Goal: Transaction & Acquisition: Purchase product/service

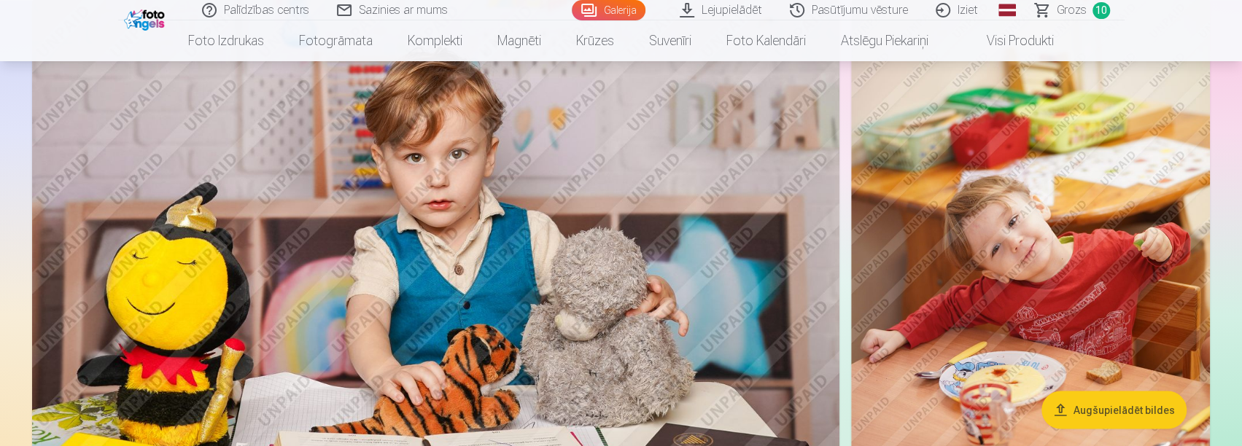
scroll to position [1532, 0]
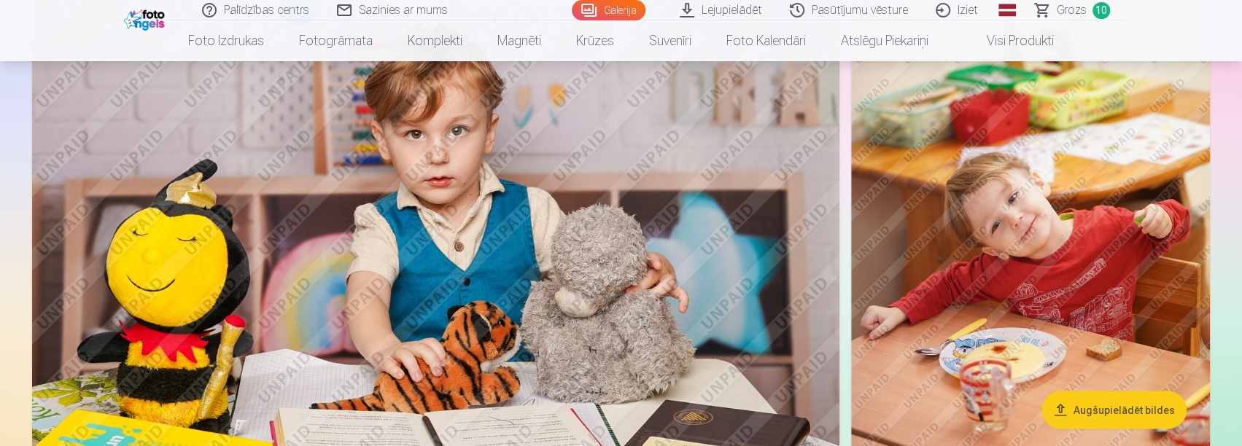
click at [1099, 0] on link "Grozs 10" at bounding box center [1073, 10] width 103 height 20
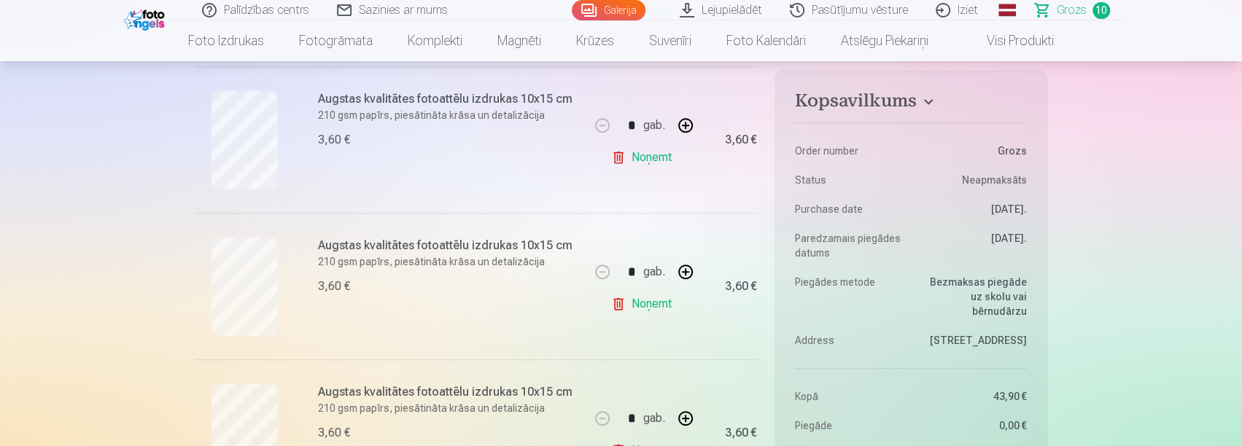
scroll to position [803, 0]
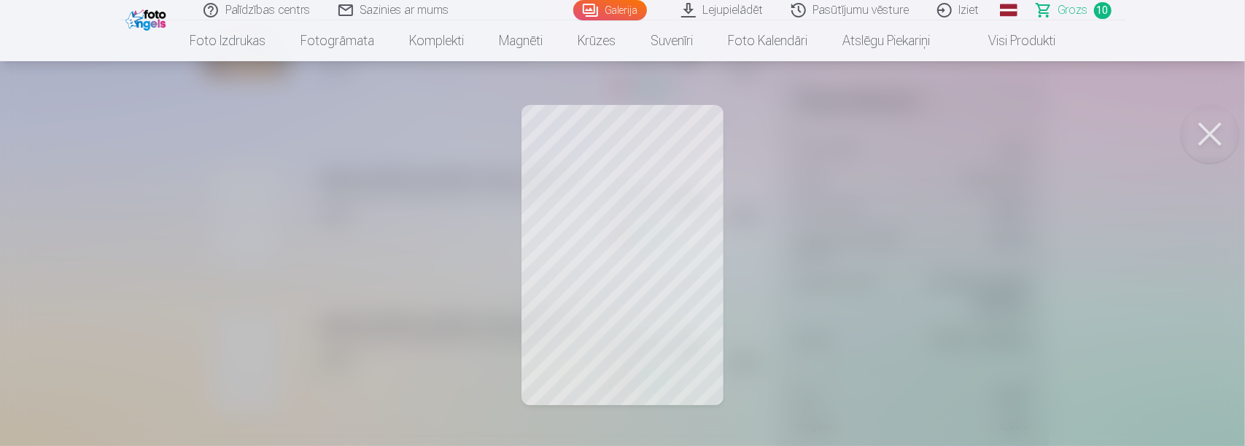
click at [617, 295] on div at bounding box center [622, 223] width 1245 height 446
click at [1021, 333] on div at bounding box center [622, 223] width 1245 height 446
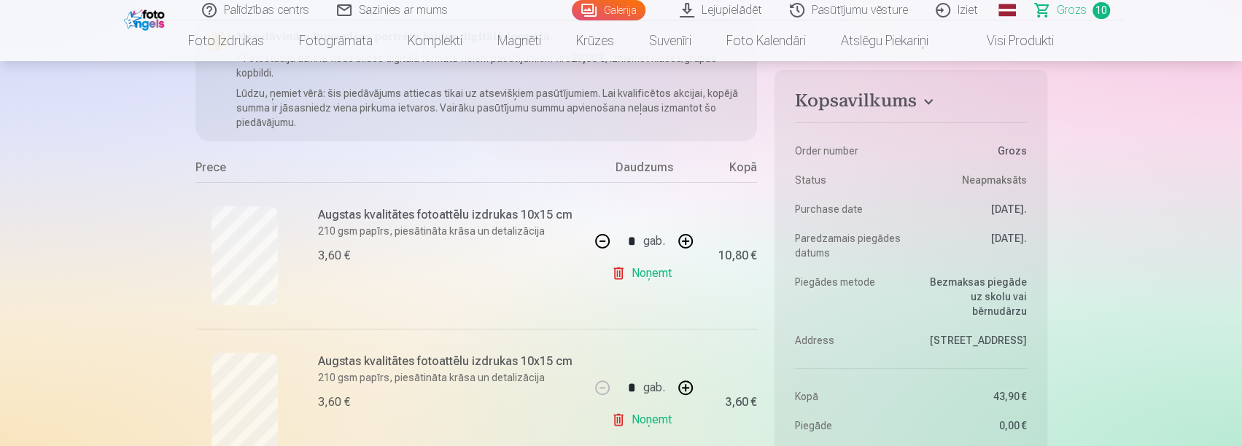
scroll to position [73, 0]
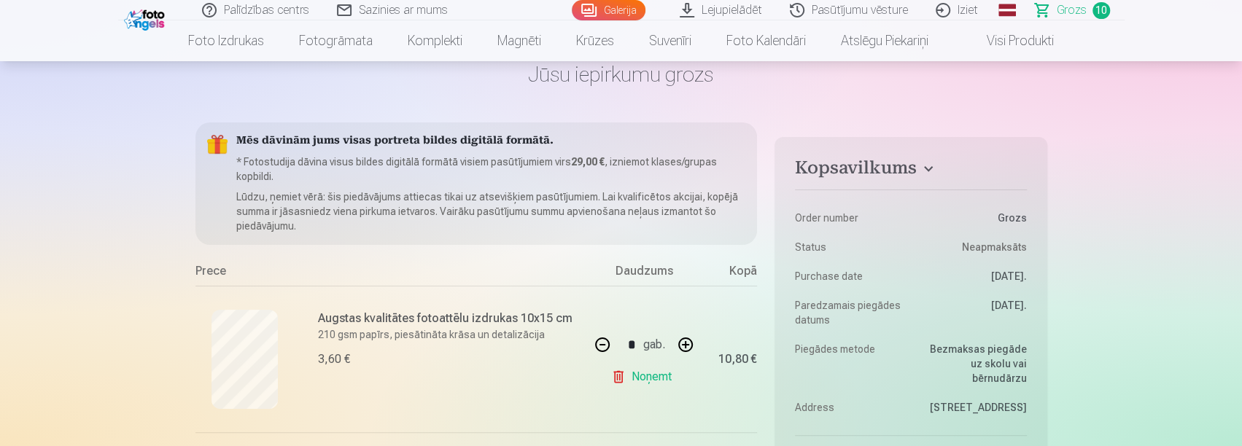
click at [387, 320] on h6 "Augstas kvalitātes fotoattēlu izdrukas 10x15 cm" at bounding box center [449, 319] width 263 height 18
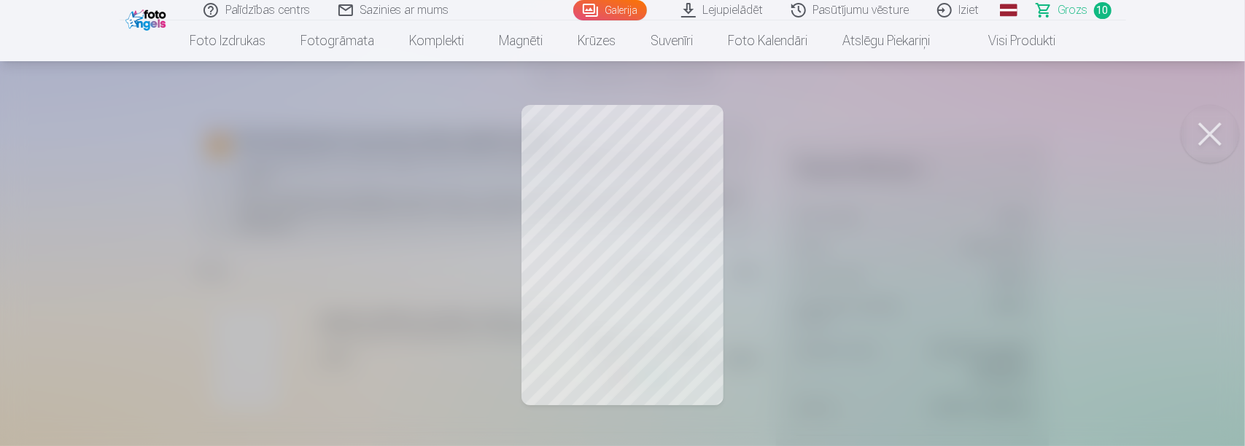
click at [1215, 140] on button at bounding box center [1210, 134] width 58 height 58
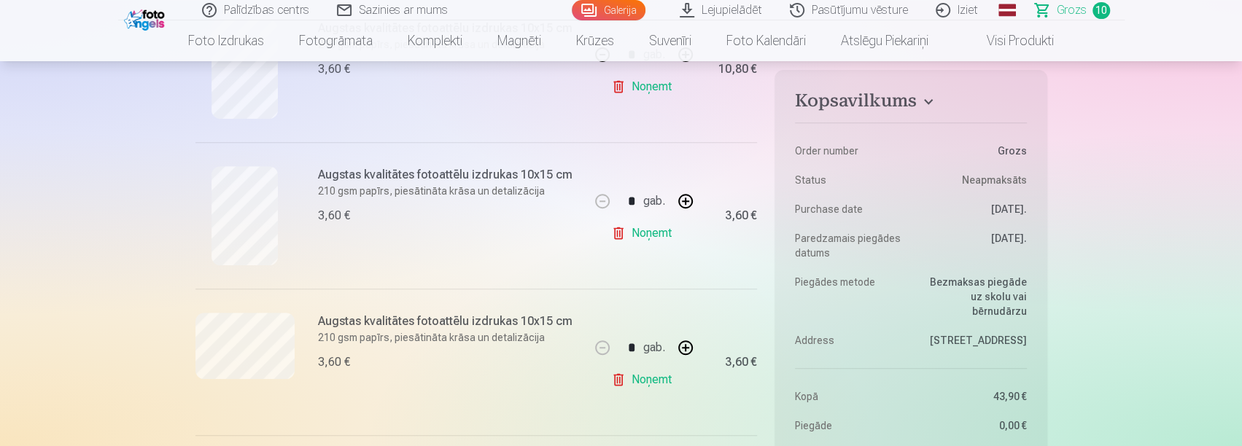
scroll to position [438, 0]
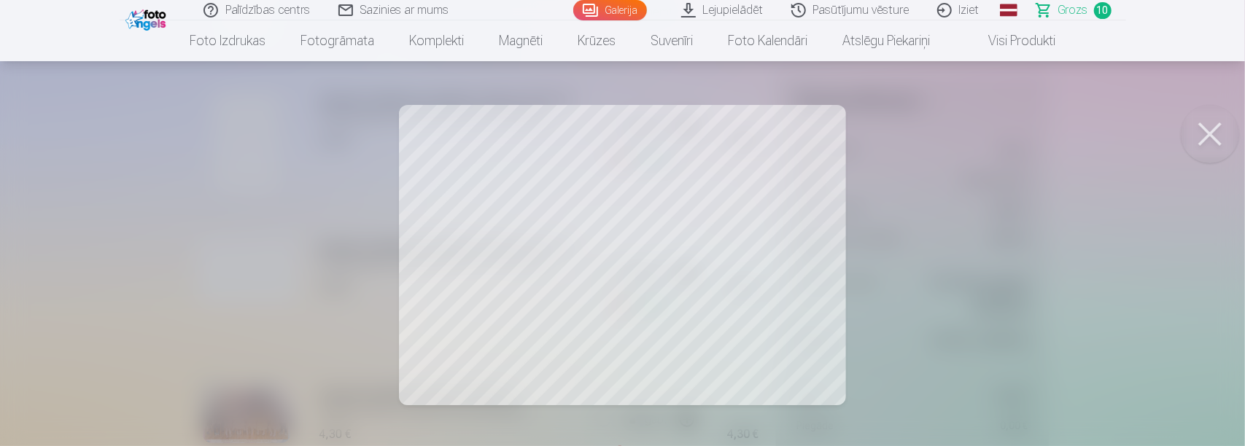
click at [1198, 124] on button at bounding box center [1210, 134] width 58 height 58
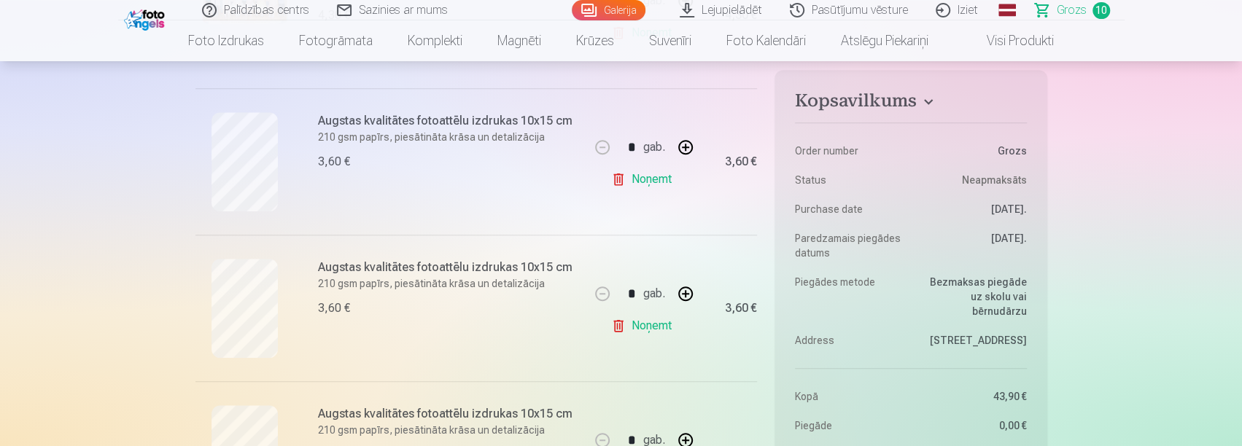
scroll to position [875, 0]
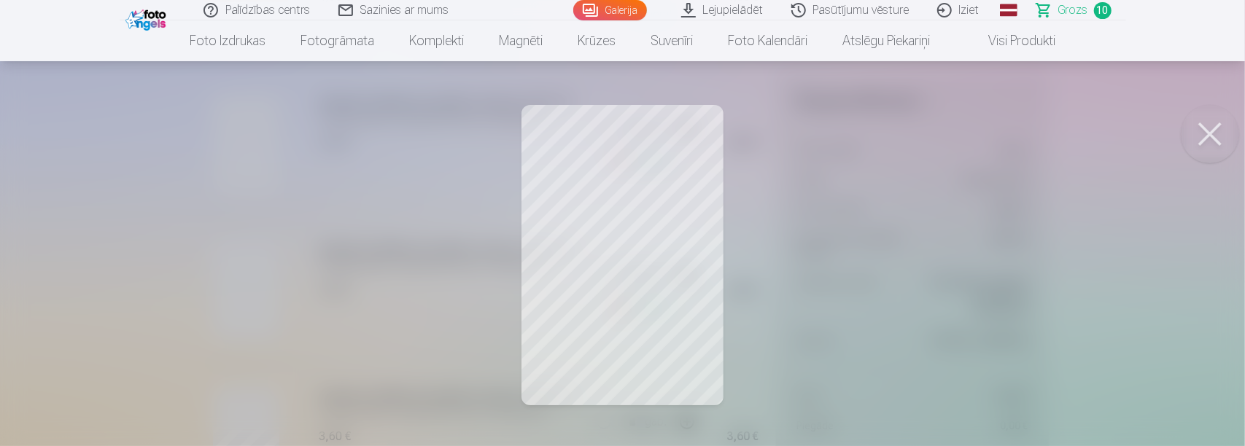
click at [1208, 133] on button at bounding box center [1210, 134] width 58 height 58
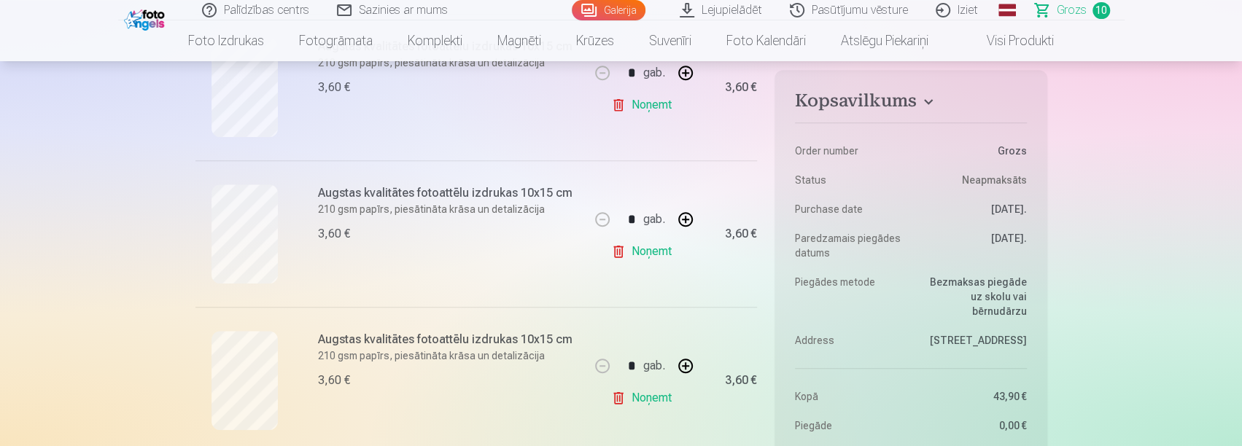
scroll to position [730, 0]
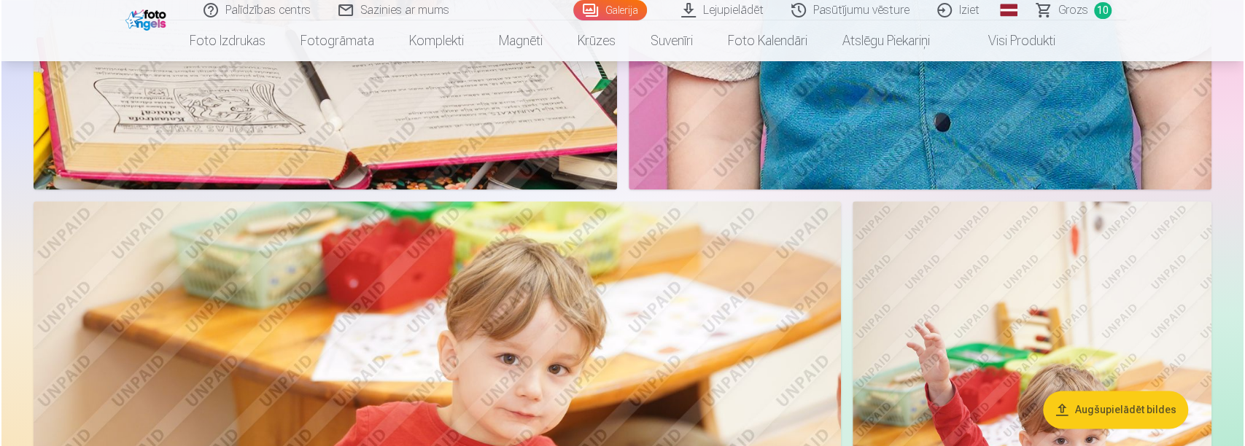
scroll to position [4450, 0]
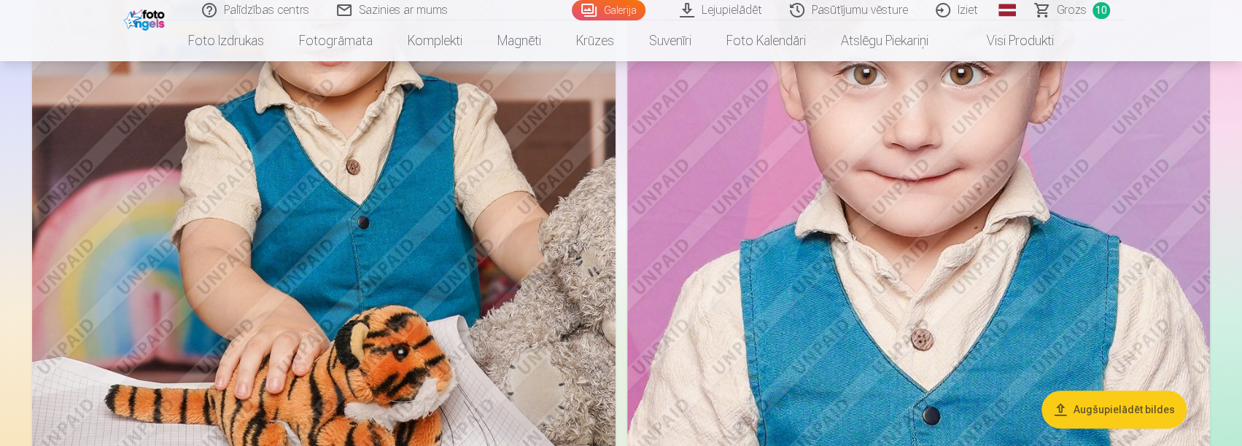
click at [242, 236] on img at bounding box center [324, 189] width 584 height 875
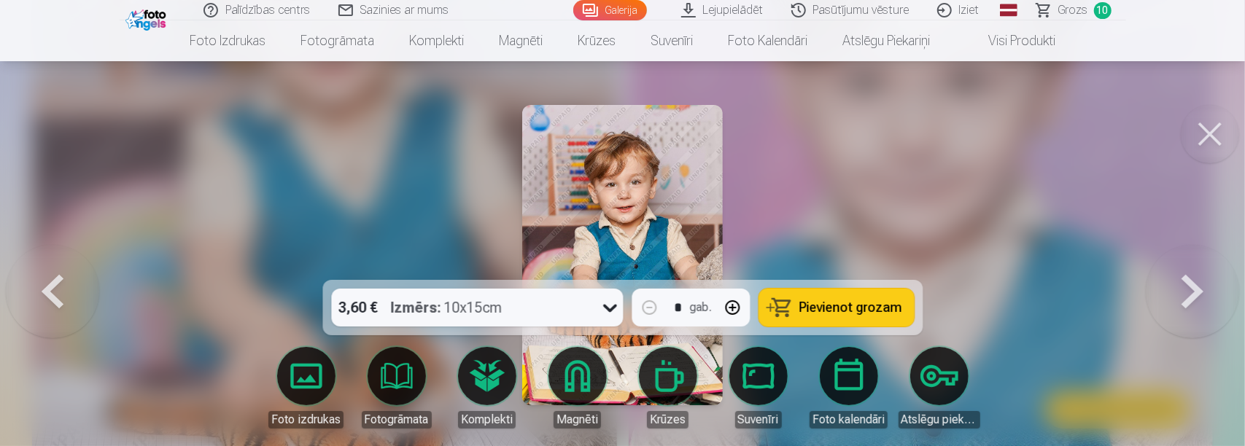
click at [1210, 134] on button at bounding box center [1210, 134] width 58 height 58
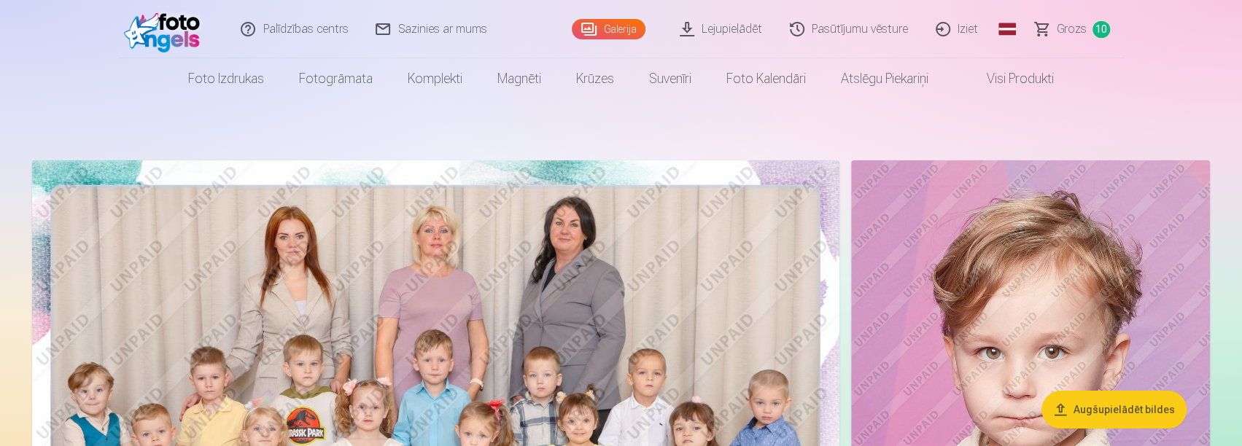
click at [1081, 30] on span "Grozs" at bounding box center [1072, 29] width 30 height 18
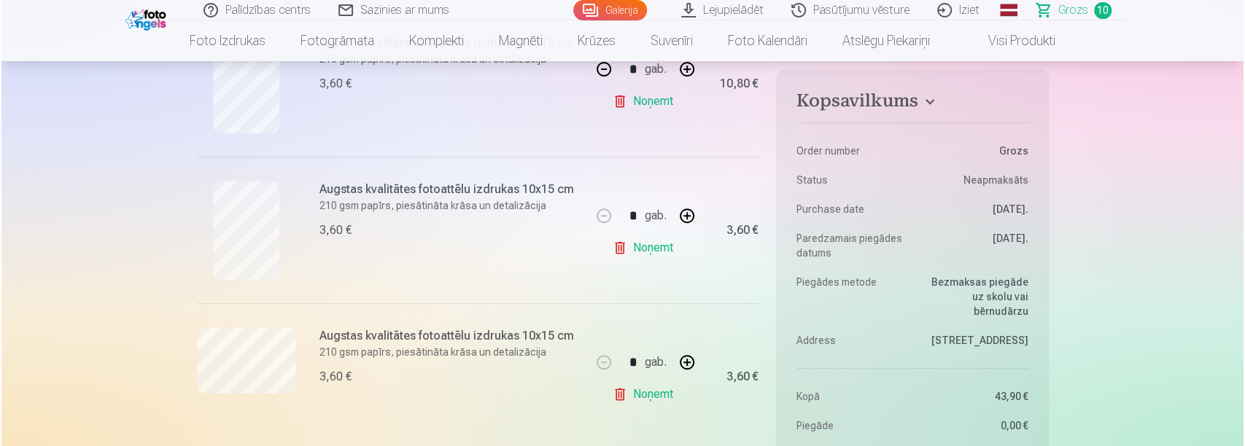
scroll to position [438, 0]
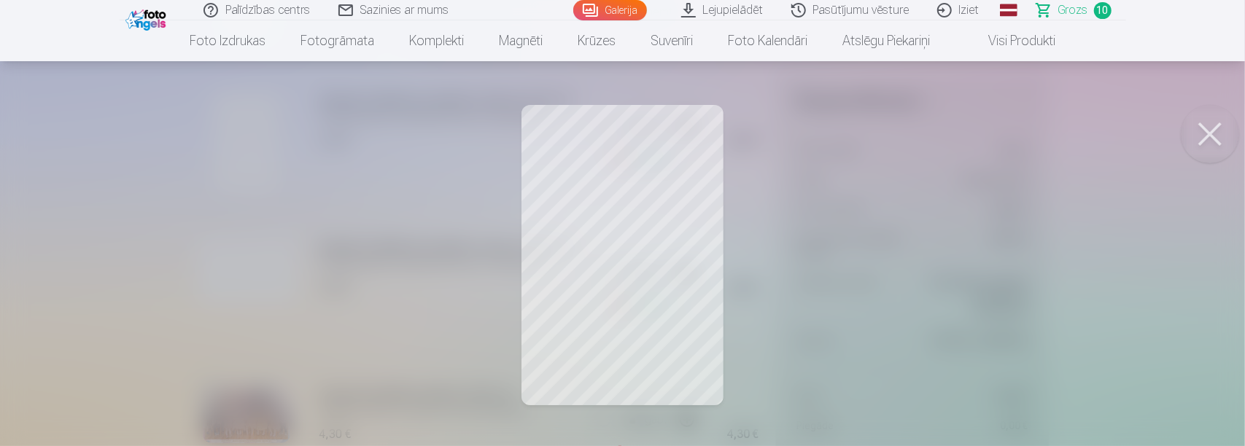
click at [1202, 131] on button at bounding box center [1210, 134] width 58 height 58
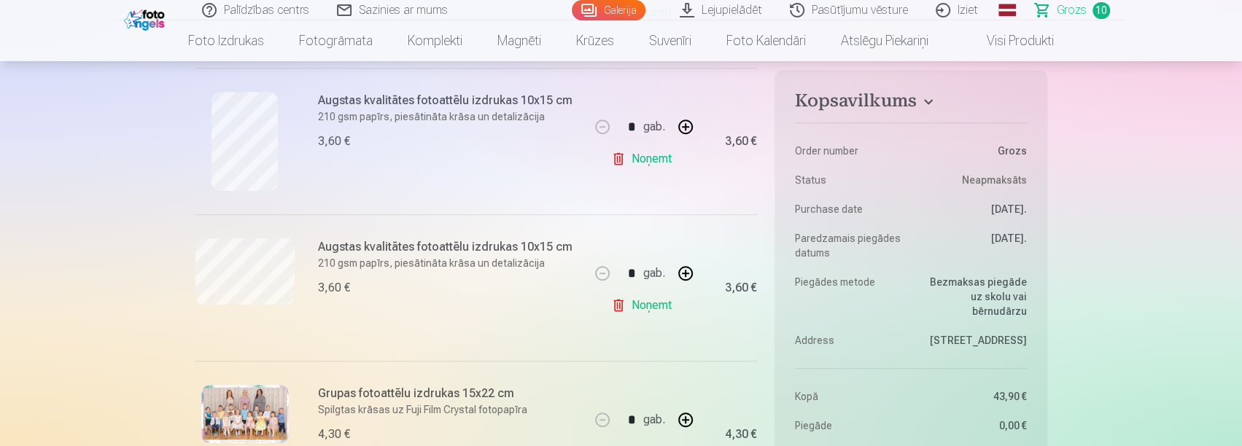
click at [355, 248] on h6 "Augstas kvalitātes fotoattēlu izdrukas 10x15 cm" at bounding box center [449, 248] width 263 height 18
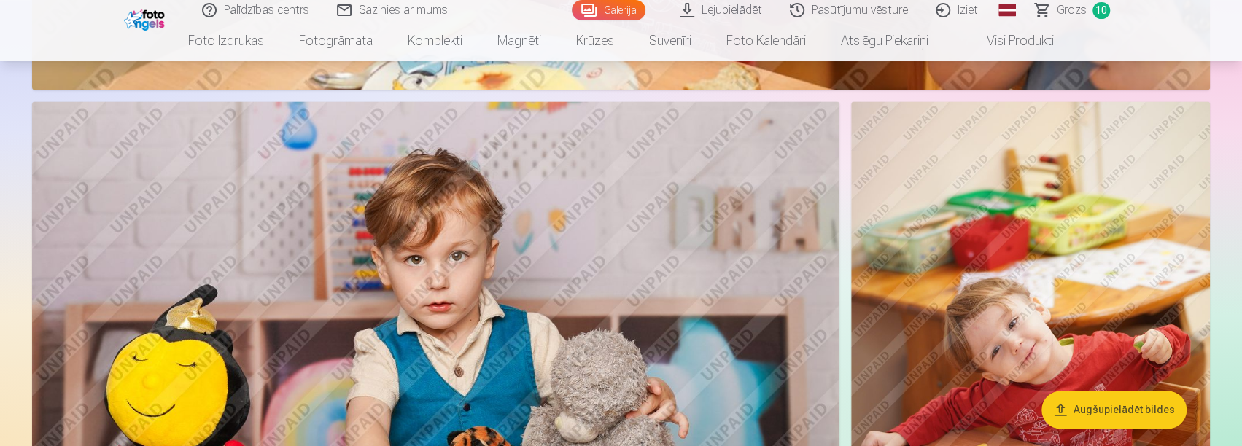
scroll to position [1532, 0]
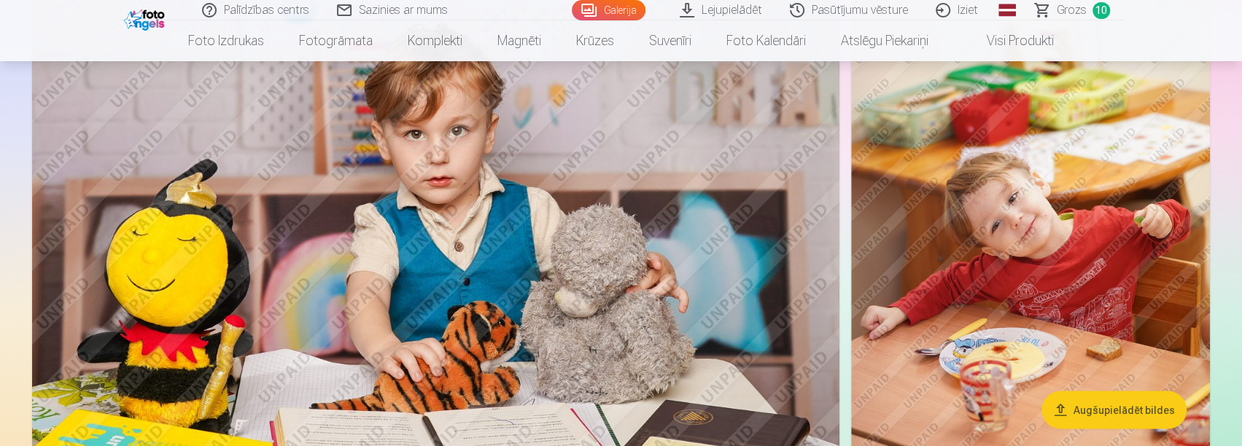
click at [1110, 13] on link "Grozs 10" at bounding box center [1073, 10] width 103 height 20
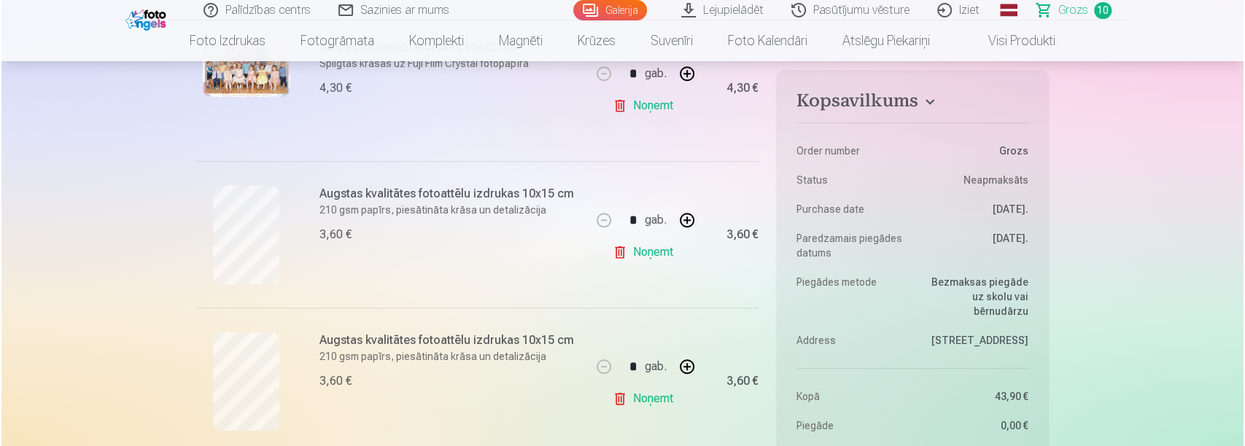
scroll to position [803, 0]
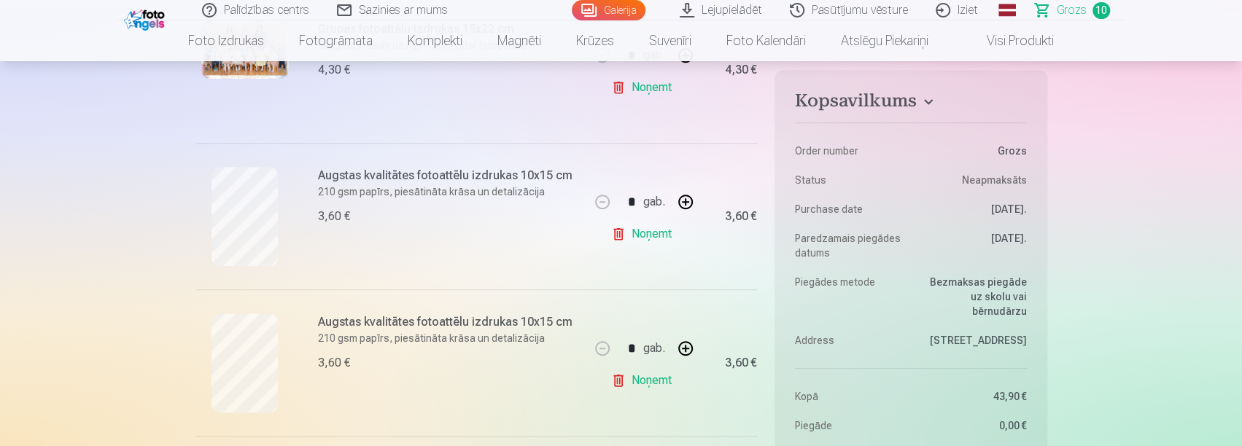
click at [368, 185] on p "210 gsm papīrs, piesātināta krāsa un detalizācija" at bounding box center [449, 192] width 263 height 15
click at [394, 196] on p "210 gsm papīrs, piesātināta krāsa un detalizācija" at bounding box center [449, 192] width 263 height 15
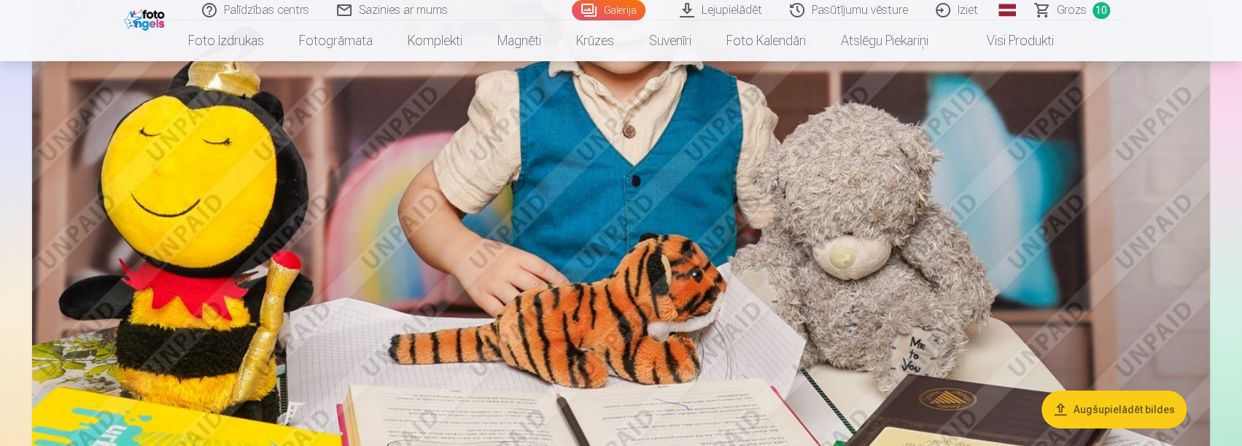
scroll to position [3283, 0]
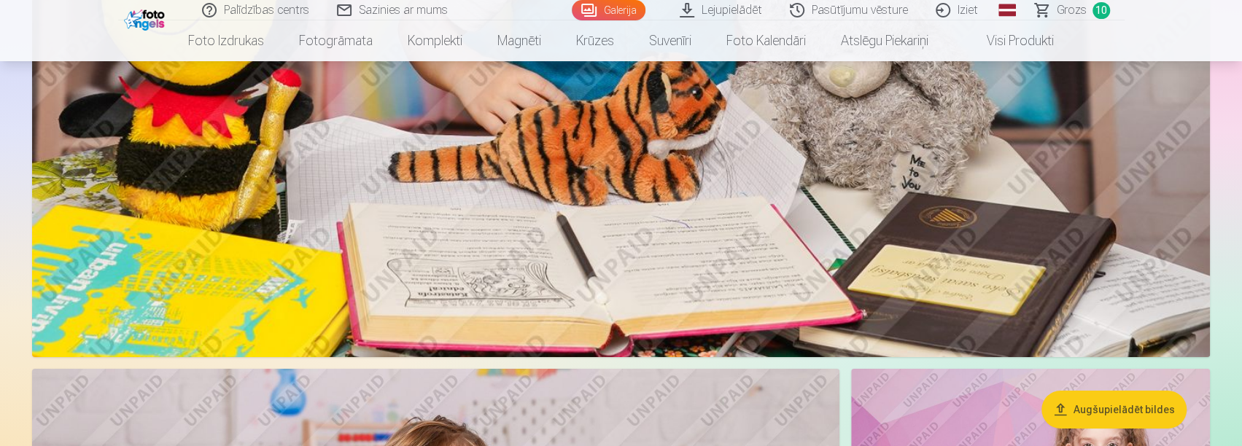
click at [1102, 1] on link "Grozs 10" at bounding box center [1073, 10] width 103 height 20
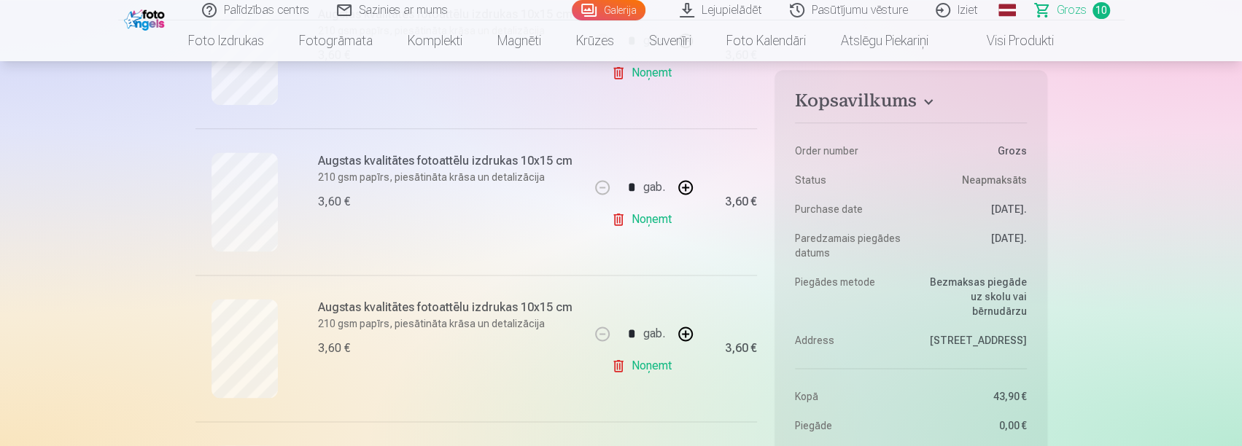
scroll to position [1313, 0]
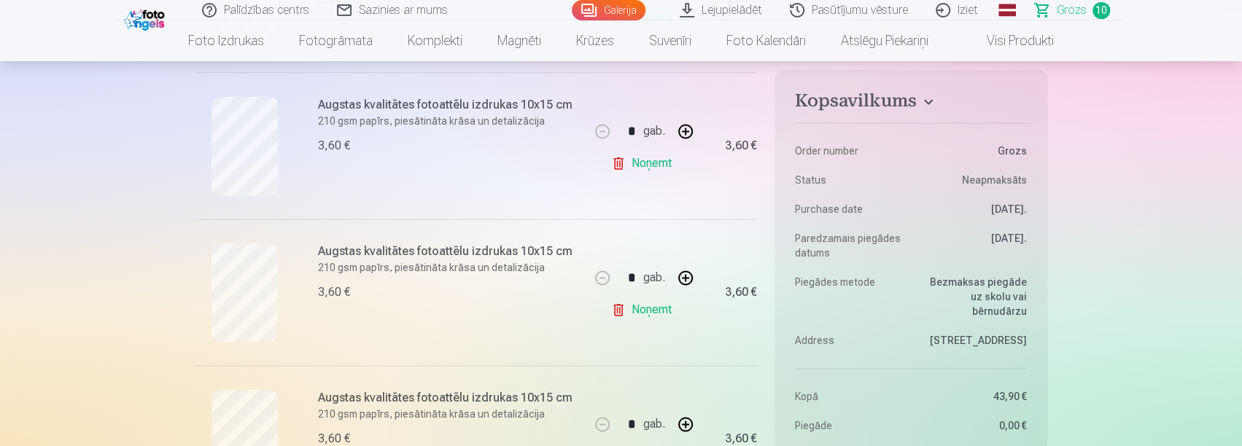
click at [639, 309] on link "Noņemt" at bounding box center [644, 309] width 66 height 29
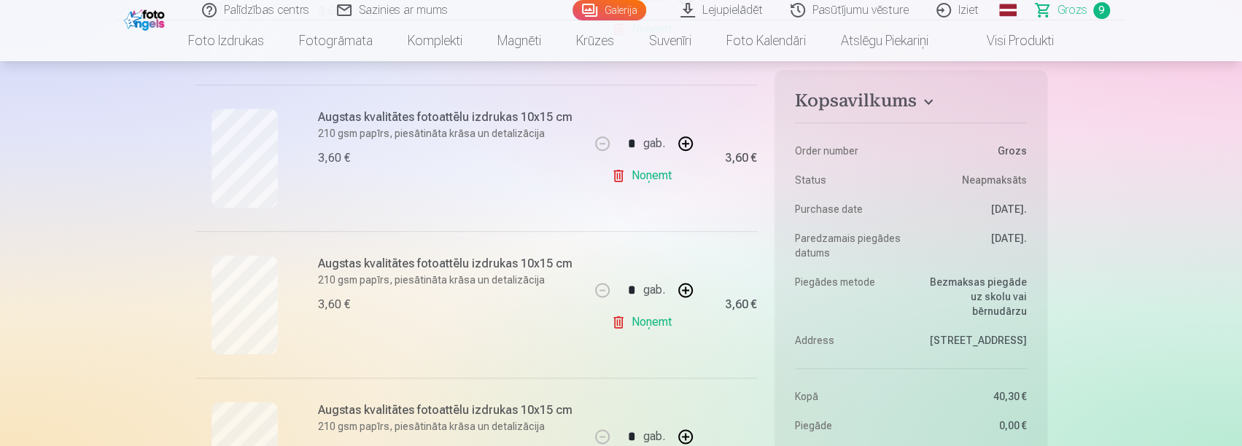
scroll to position [1167, 0]
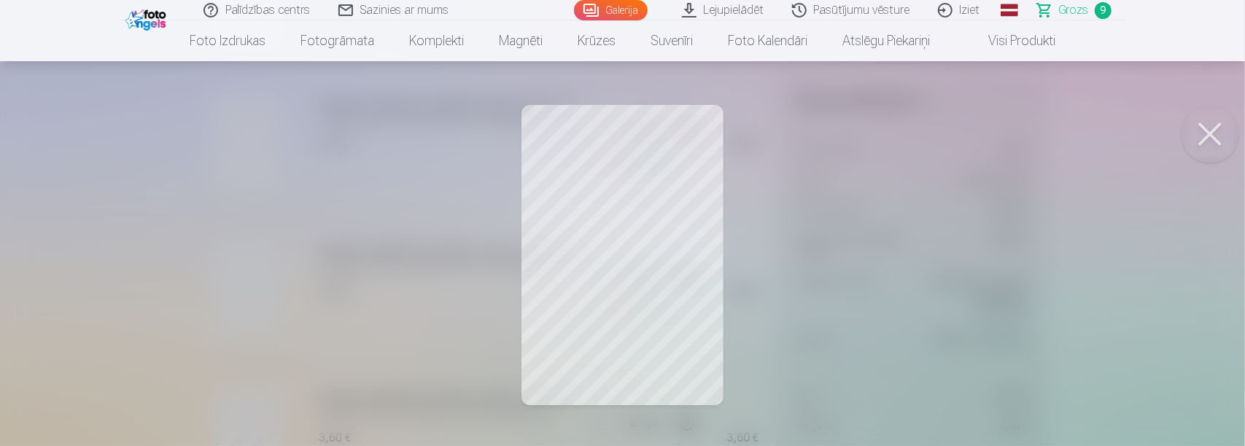
click at [1210, 137] on button at bounding box center [1210, 134] width 58 height 58
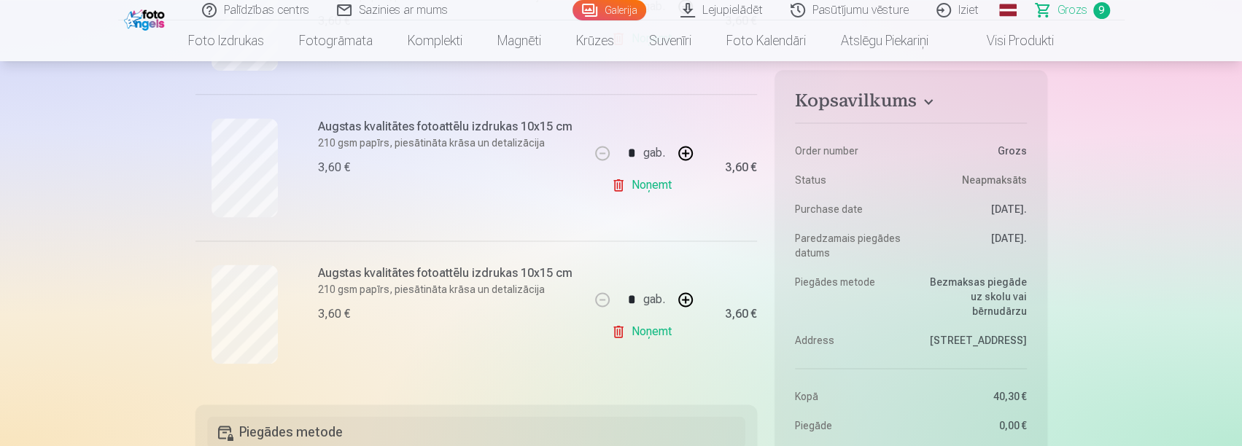
scroll to position [1313, 0]
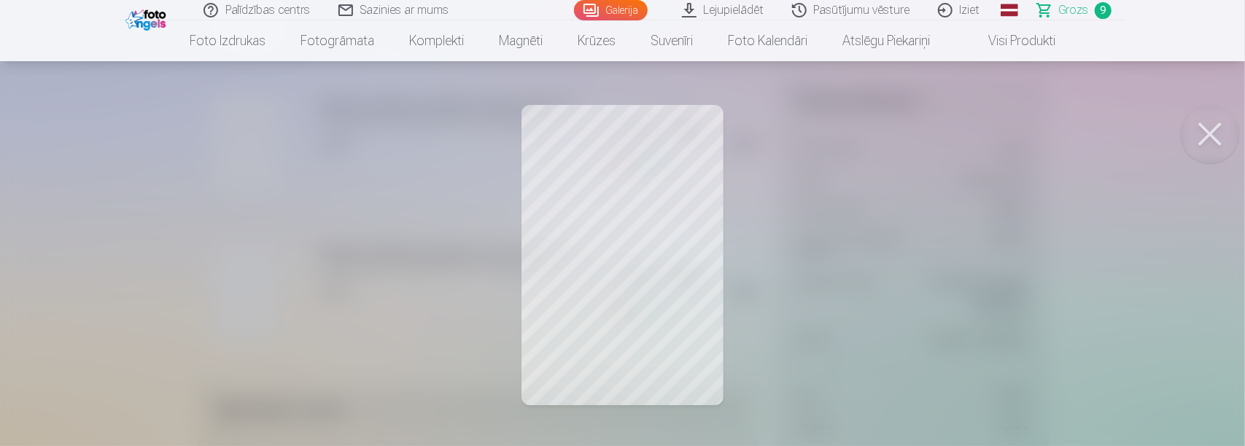
click at [1210, 133] on button at bounding box center [1210, 134] width 58 height 58
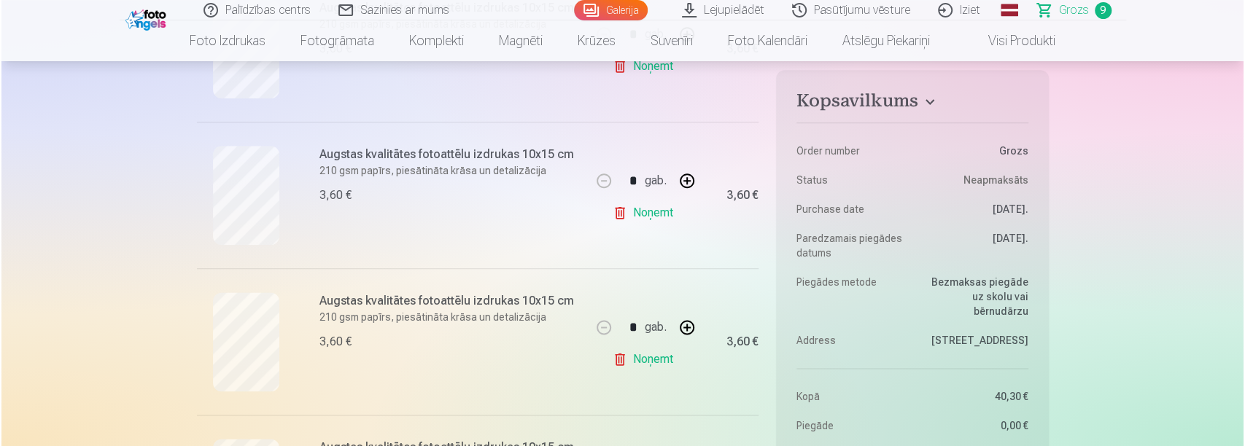
scroll to position [1094, 0]
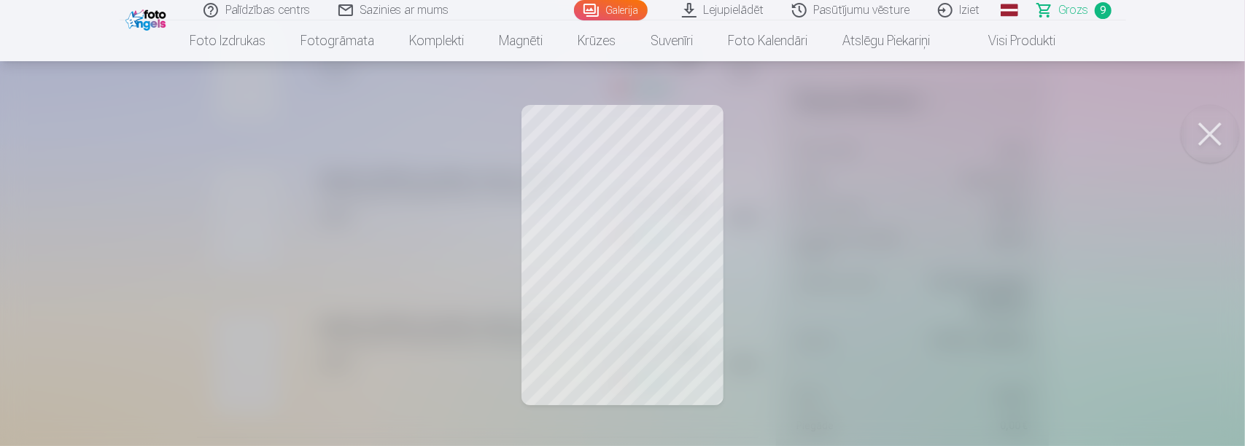
click at [941, 9] on link "Iziet" at bounding box center [960, 10] width 70 height 20
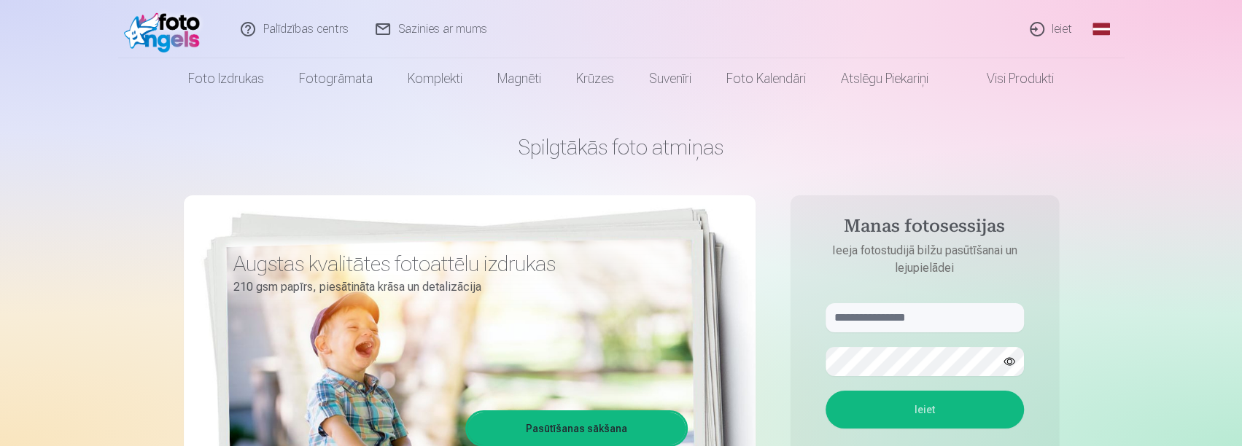
click at [1057, 31] on link "Ieiet" at bounding box center [1052, 29] width 70 height 58
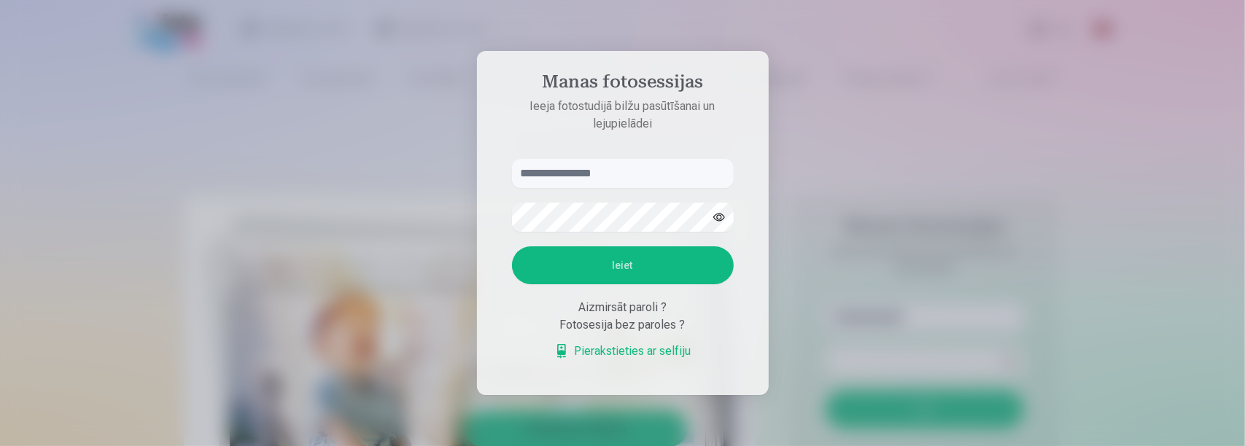
click at [576, 175] on input "text" at bounding box center [623, 173] width 222 height 29
click at [541, 174] on input "text" at bounding box center [623, 173] width 222 height 29
type input "*"
type input "**********"
click at [595, 262] on button "Ieiet" at bounding box center [623, 266] width 222 height 38
